Goal: Transaction & Acquisition: Purchase product/service

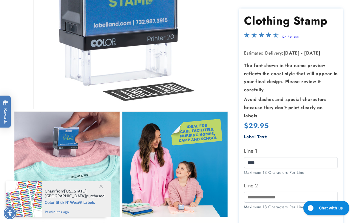
type input "***"
click at [256, 197] on input "Line 2" at bounding box center [291, 197] width 94 height 11
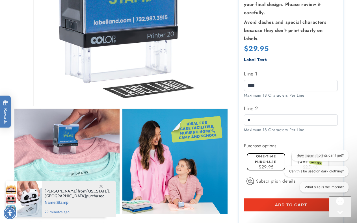
scroll to position [124, 0]
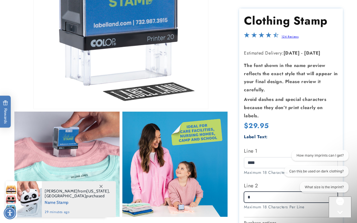
click at [256, 197] on input "*" at bounding box center [291, 197] width 94 height 11
type input "**********"
click at [308, 212] on div "**********" at bounding box center [291, 174] width 94 height 83
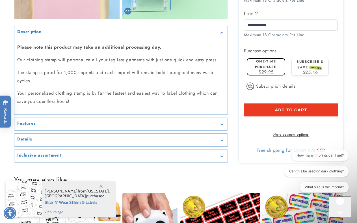
scroll to position [543, 0]
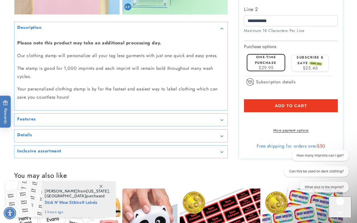
click at [181, 118] on div "Features" at bounding box center [120, 120] width 207 height 4
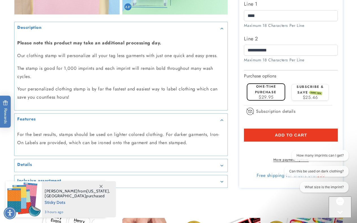
click at [187, 165] on div "Details" at bounding box center [120, 165] width 207 height 4
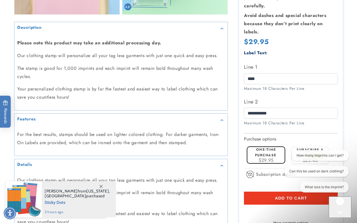
click at [102, 187] on icon at bounding box center [100, 186] width 3 height 3
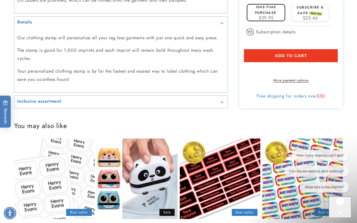
scroll to position [690, 0]
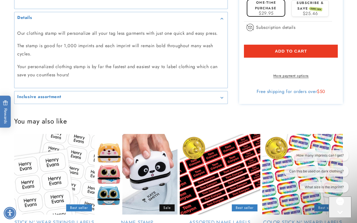
click at [178, 100] on summary "Inclusive assortment" at bounding box center [120, 97] width 213 height 13
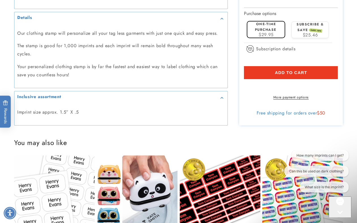
click at [168, 113] on p "Imprint size approx. 1.5” X .5" at bounding box center [120, 112] width 207 height 8
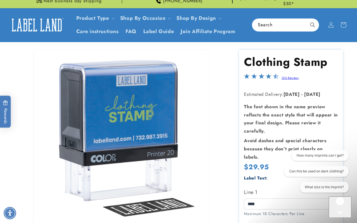
scroll to position [0, 0]
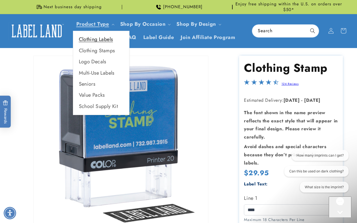
click at [93, 39] on link "Clothing Labels" at bounding box center [101, 39] width 56 height 11
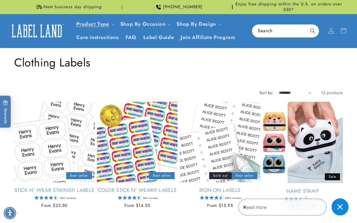
click at [178, 58] on h1 "Collection: Clothing Labels" at bounding box center [178, 62] width 329 height 15
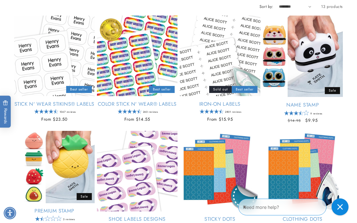
scroll to position [90, 0]
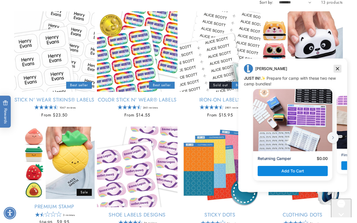
click at [338, 71] on icon "Dismiss campaign" at bounding box center [338, 68] width 6 height 7
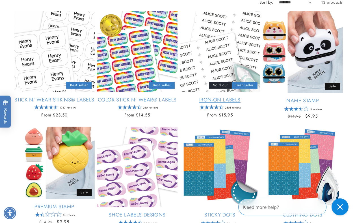
click at [219, 97] on link "Iron-On Labels" at bounding box center [220, 100] width 81 height 6
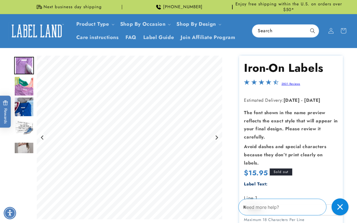
click at [29, 89] on img "Go to slide 2" at bounding box center [24, 86] width 20 height 20
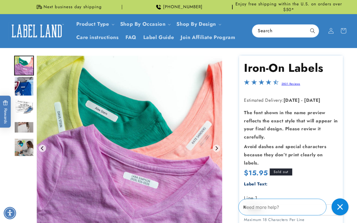
click at [29, 116] on img "Go to slide 4" at bounding box center [24, 107] width 20 height 20
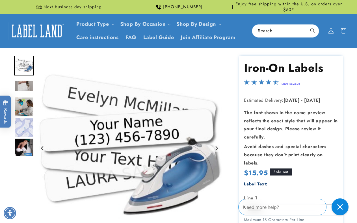
click at [21, 122] on img "Go to slide 7" at bounding box center [24, 128] width 20 height 20
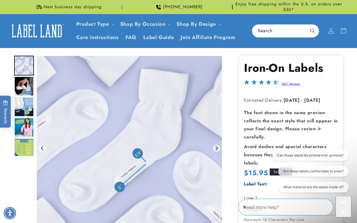
click at [24, 146] on img "Go to slide 11" at bounding box center [24, 148] width 20 height 20
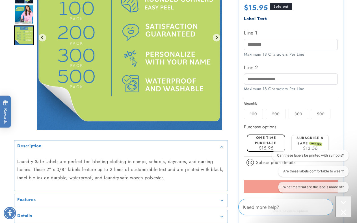
scroll to position [170, 0]
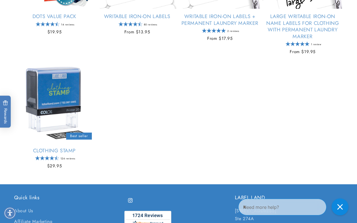
scroll to position [407, 0]
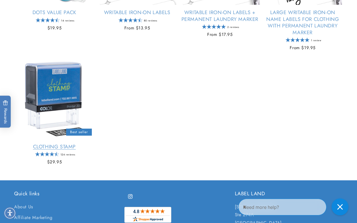
click at [51, 144] on link "Clothing Stamp" at bounding box center [54, 147] width 81 height 6
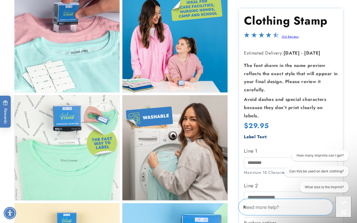
scroll to position [260, 0]
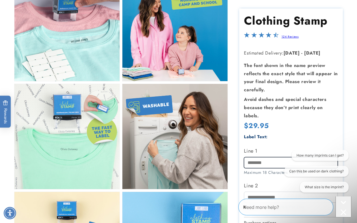
click at [260, 164] on input "Line 1" at bounding box center [291, 162] width 94 height 11
type input "**********"
click at [349, 137] on div "Skip to product information Open media 1 in modal Open media 2 in modal Open me…" at bounding box center [178, 118] width 357 height 645
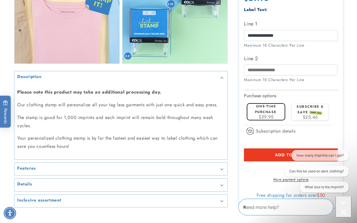
scroll to position [511, 0]
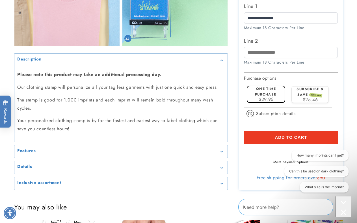
click at [246, 147] on shop-pay-wallet-button at bounding box center [245, 150] width 2 height 6
